Goal: Navigation & Orientation: Find specific page/section

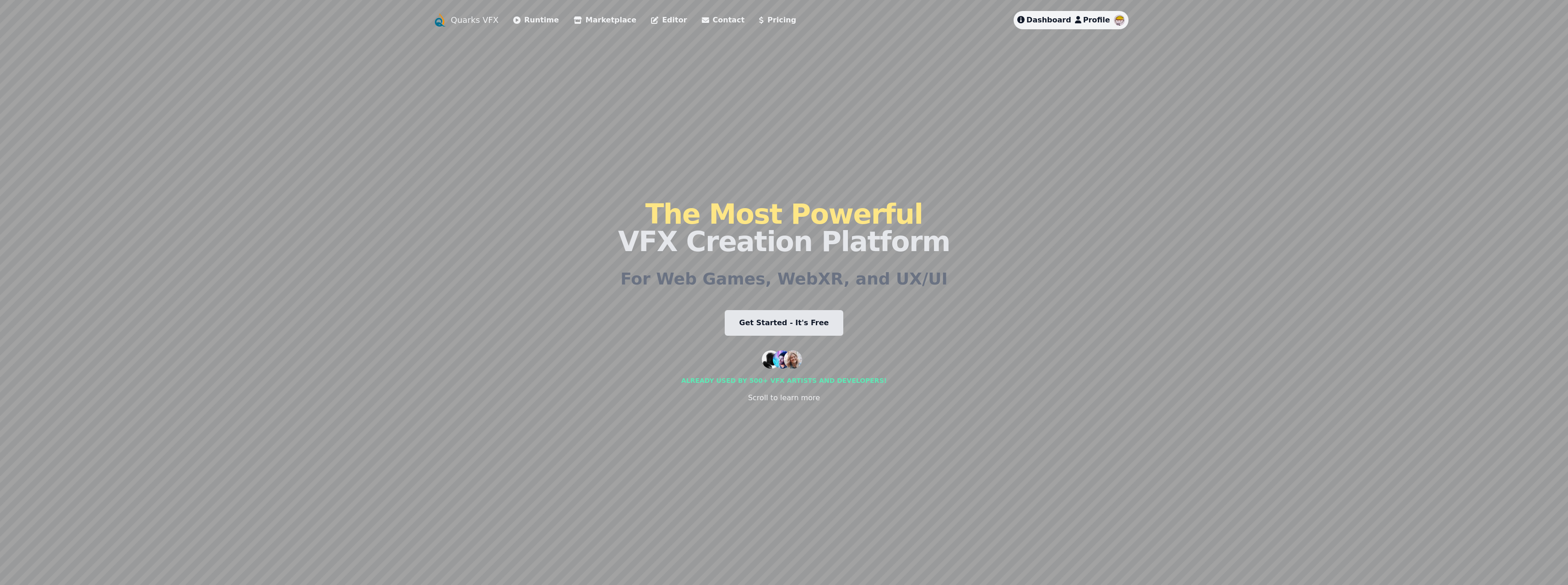
click at [581, 25] on link "Marketplace" at bounding box center [605, 20] width 63 height 11
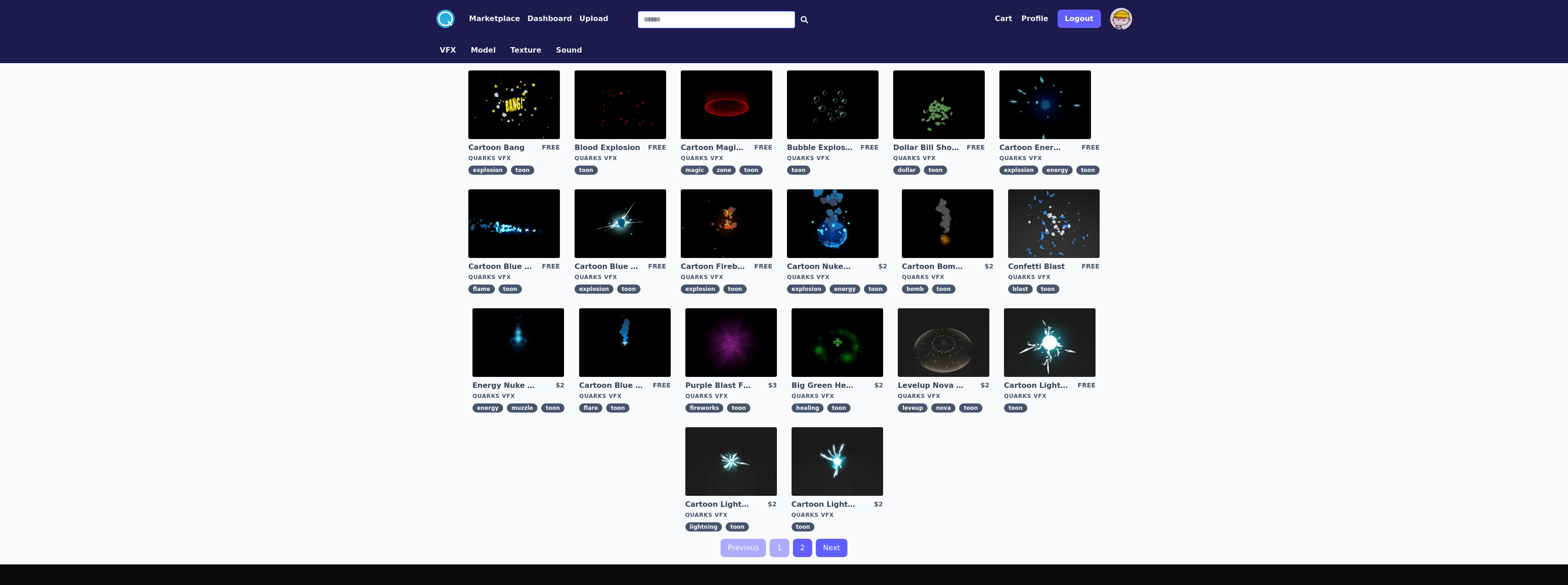
click at [669, 21] on input "Search" at bounding box center [716, 19] width 158 height 18
type input "********"
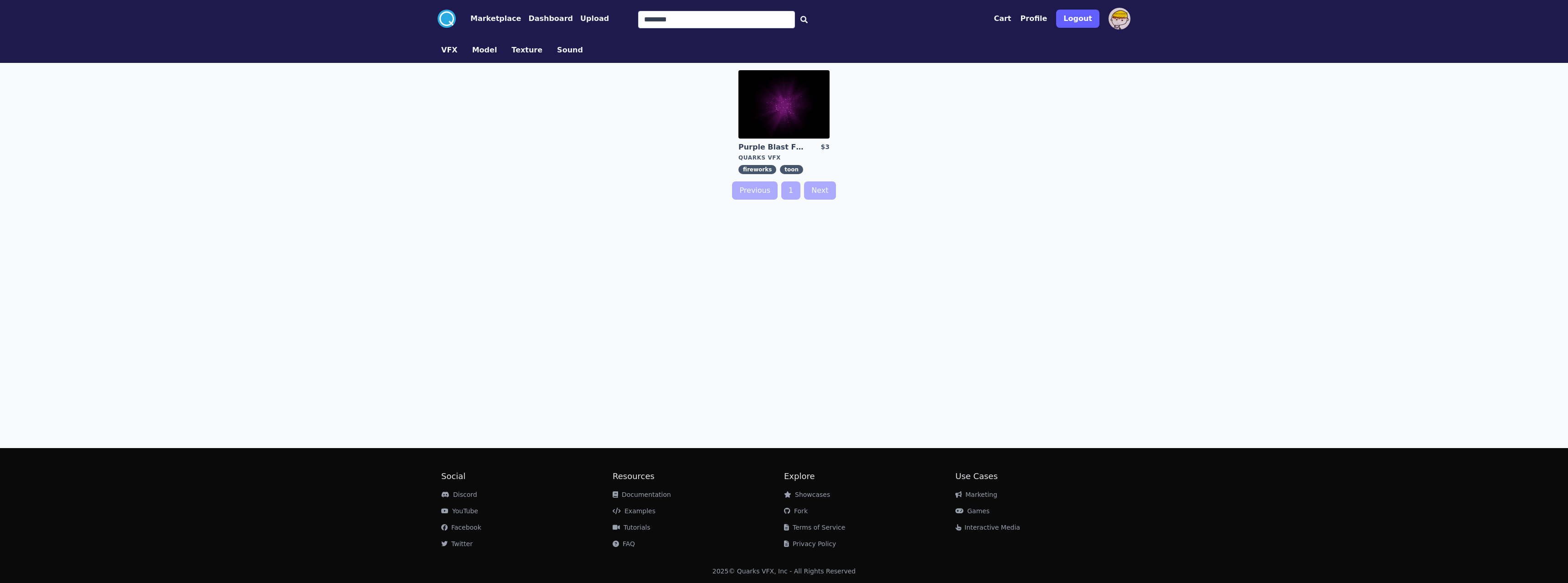
click at [751, 172] on span "fireworks" at bounding box center [757, 169] width 38 height 9
click at [755, 167] on span "fireworks" at bounding box center [757, 169] width 38 height 9
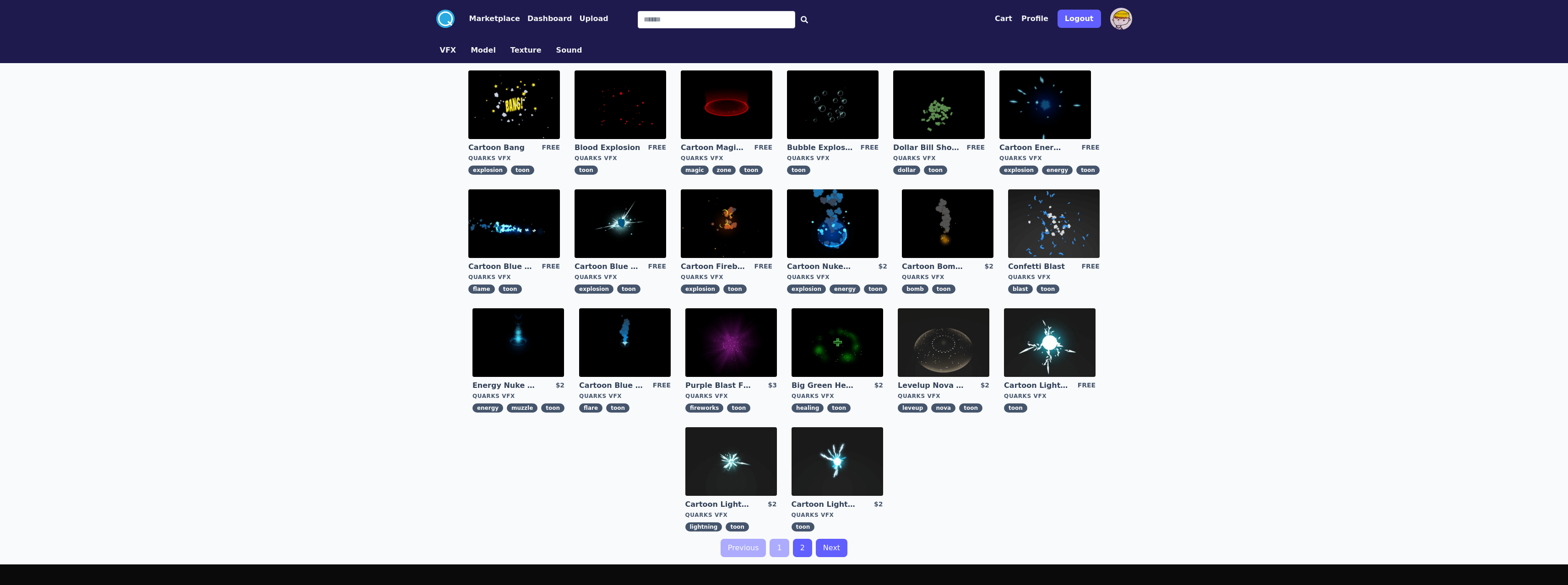
click at [799, 549] on link "2" at bounding box center [803, 548] width 19 height 19
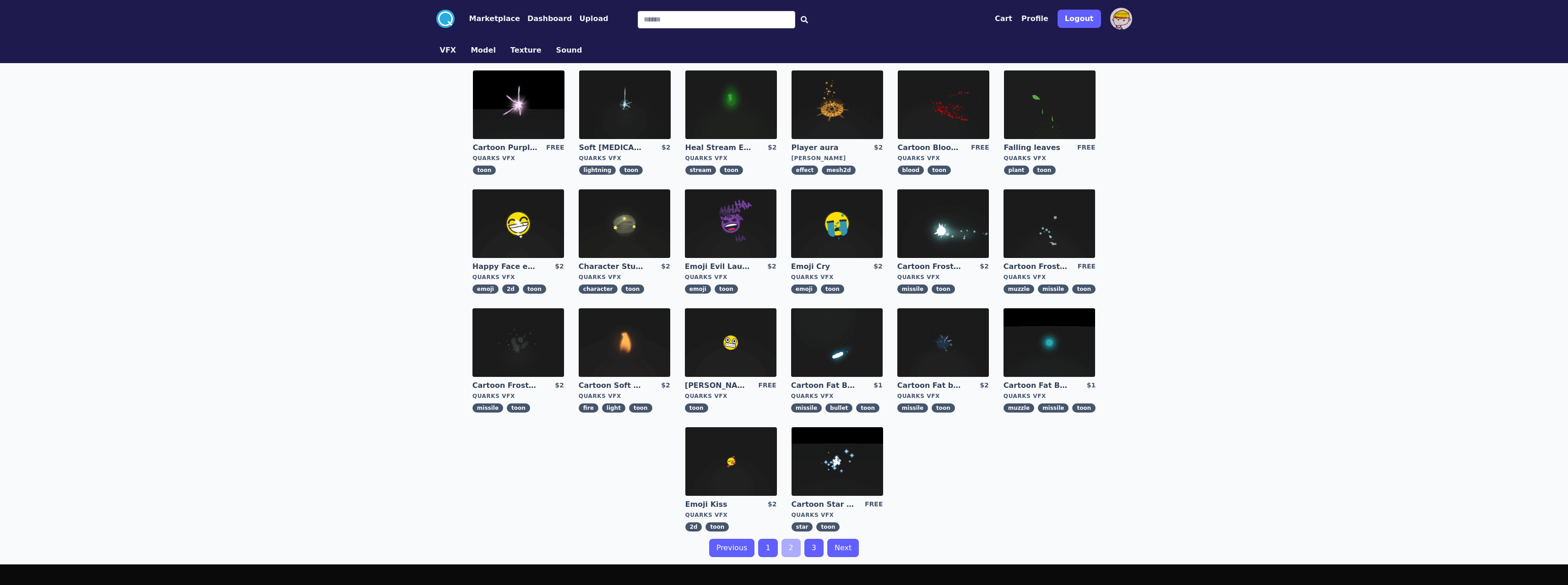
click at [815, 543] on link "3" at bounding box center [814, 548] width 19 height 19
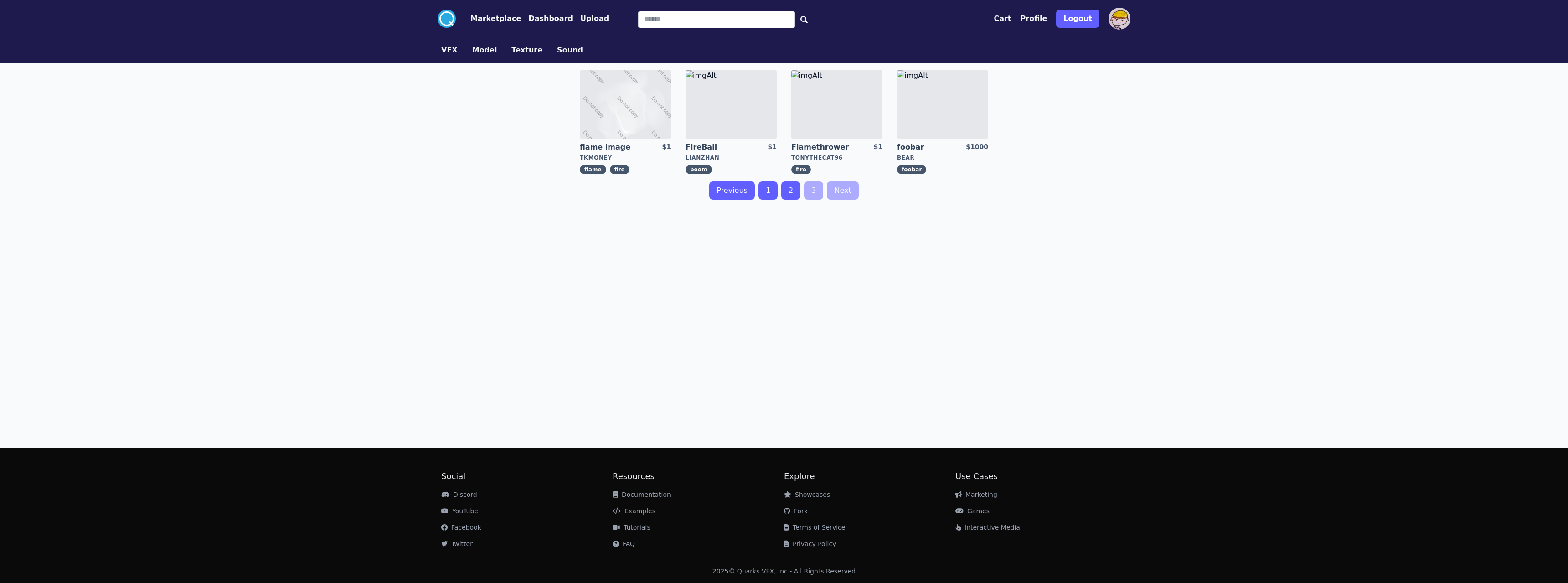
drag, startPoint x: 578, startPoint y: 348, endPoint x: 572, endPoint y: 345, distance: 6.7
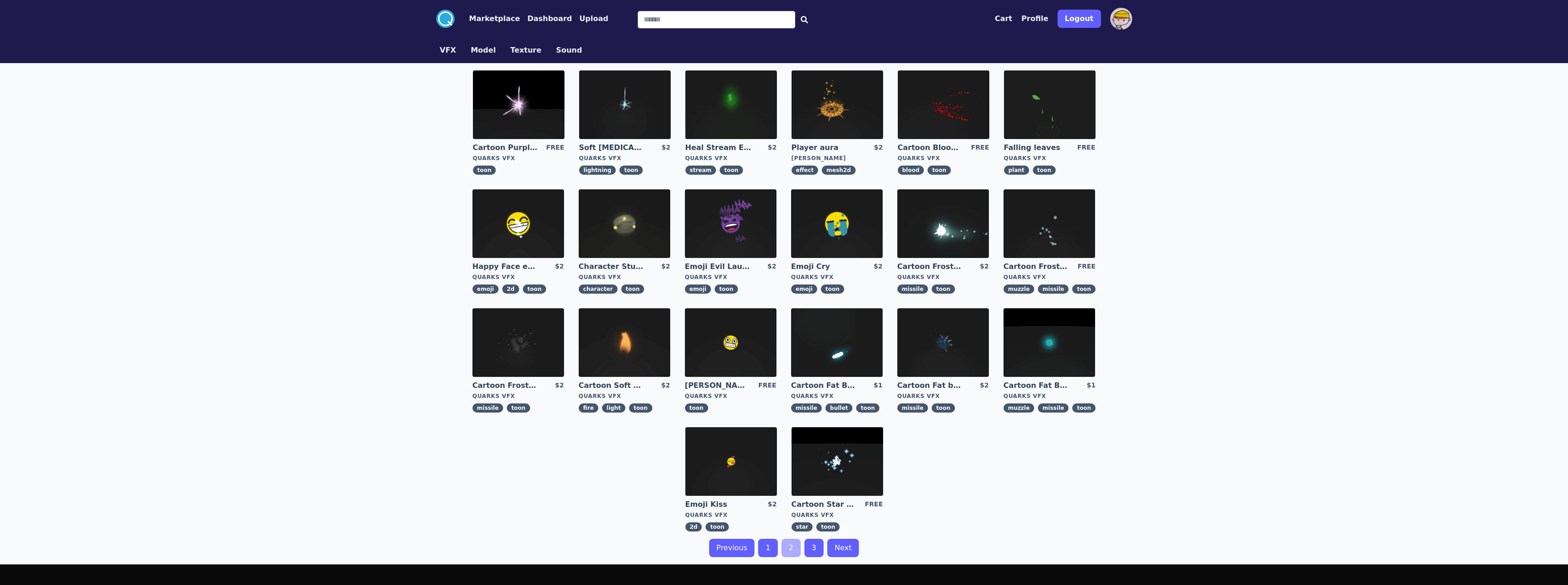
drag, startPoint x: 565, startPoint y: 340, endPoint x: 561, endPoint y: 333, distance: 8.1
